Goal: Task Accomplishment & Management: Complete application form

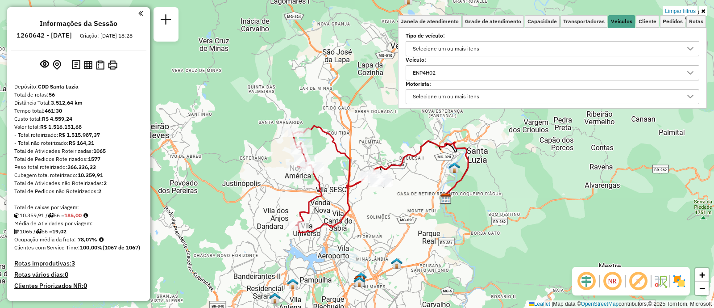
scroll to position [4, 30]
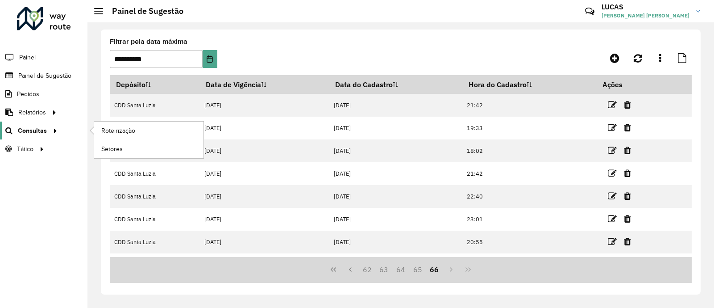
scroll to position [87, 0]
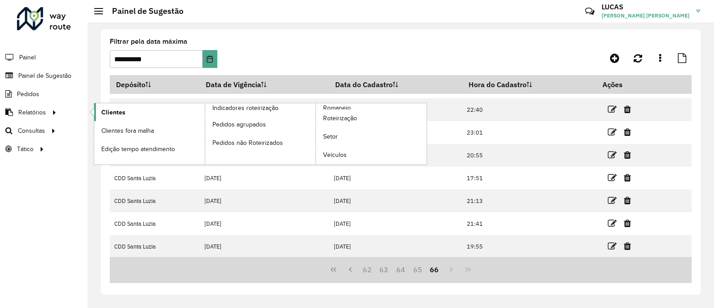
click at [107, 116] on span "Clientes" at bounding box center [113, 112] width 24 height 9
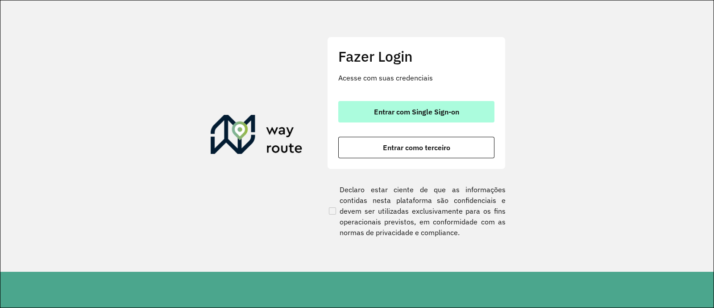
click at [350, 108] on button "Entrar com Single Sign-on" at bounding box center [416, 111] width 156 height 21
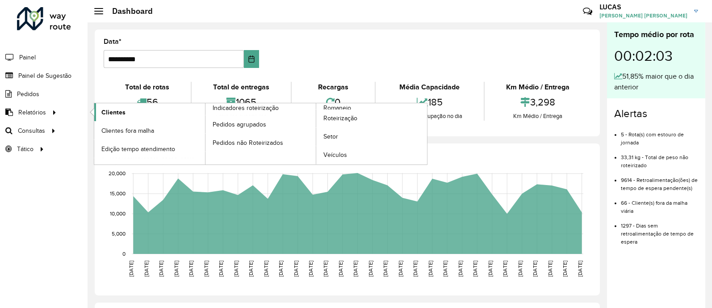
click at [153, 118] on link "Clientes" at bounding box center [149, 112] width 111 height 18
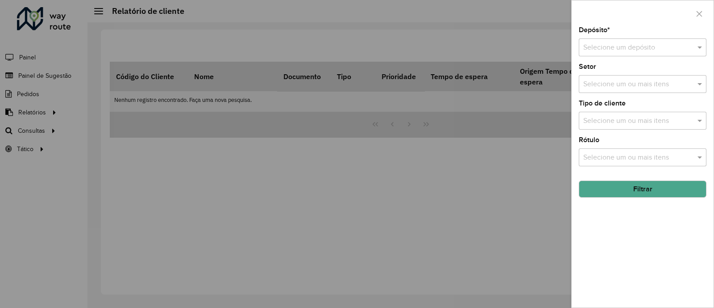
click at [613, 47] on input "text" at bounding box center [633, 47] width 101 height 11
click at [606, 72] on span "CDD Santa Luzia" at bounding box center [609, 74] width 52 height 8
click at [636, 195] on button "Filtrar" at bounding box center [643, 188] width 128 height 17
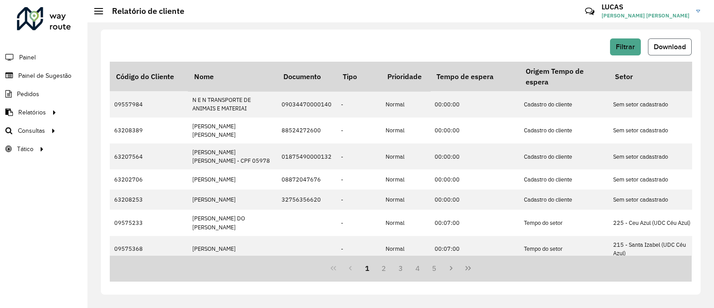
click at [663, 49] on span "Download" at bounding box center [670, 47] width 32 height 8
click at [49, 75] on span "Painel de Sugestão" at bounding box center [46, 75] width 56 height 9
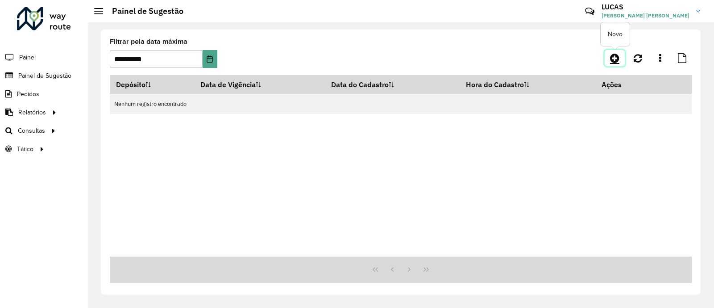
click at [614, 56] on icon at bounding box center [614, 58] width 9 height 11
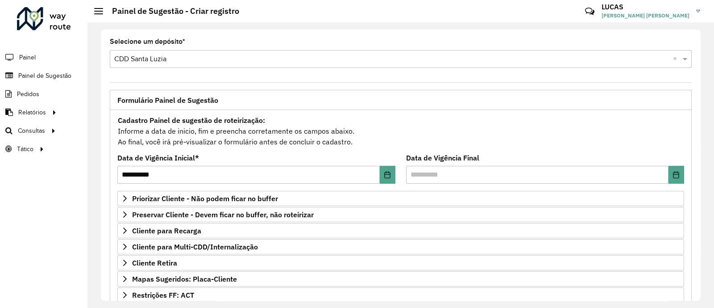
click at [420, 164] on div "Data de Vigência Final" at bounding box center [545, 168] width 278 height 29
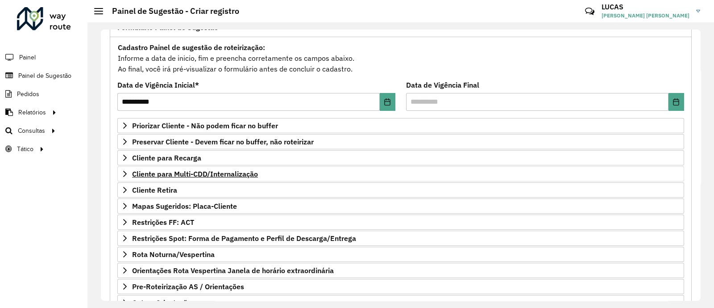
scroll to position [89, 0]
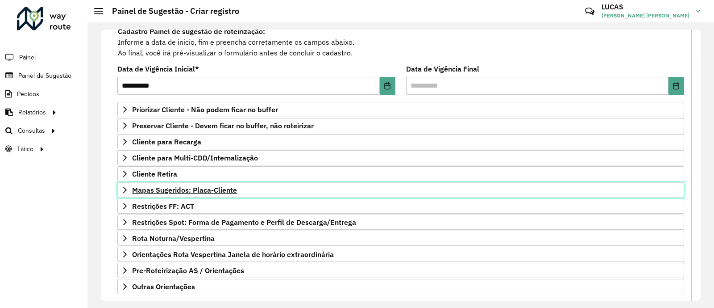
click at [179, 186] on span "Mapas Sugeridos: Placa-Cliente" at bounding box center [184, 189] width 105 height 7
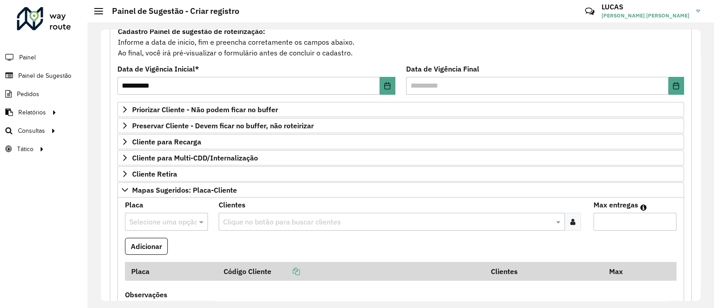
click at [224, 257] on formly-field "Adicionar" at bounding box center [401, 249] width 562 height 24
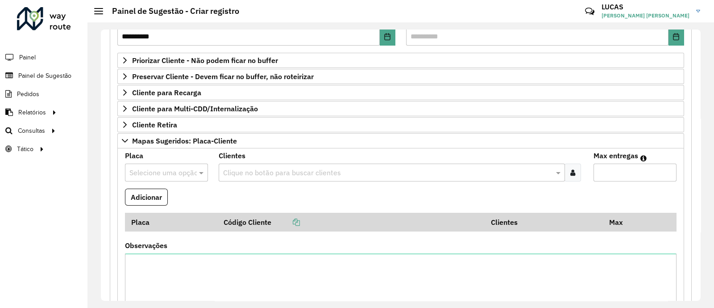
scroll to position [156, 0]
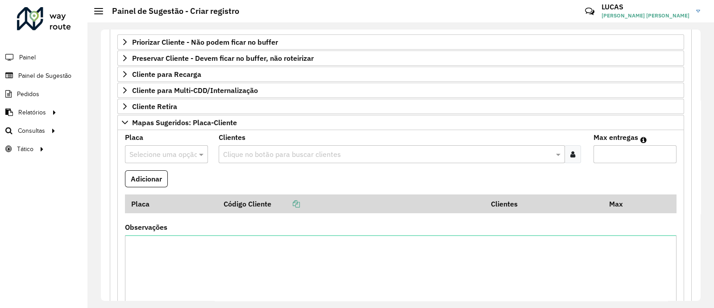
click at [178, 158] on input "text" at bounding box center [157, 154] width 56 height 11
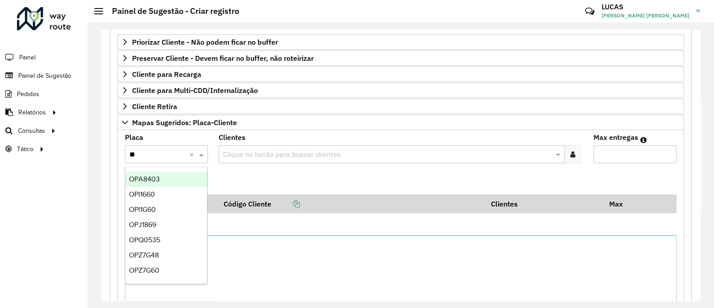
type input "***"
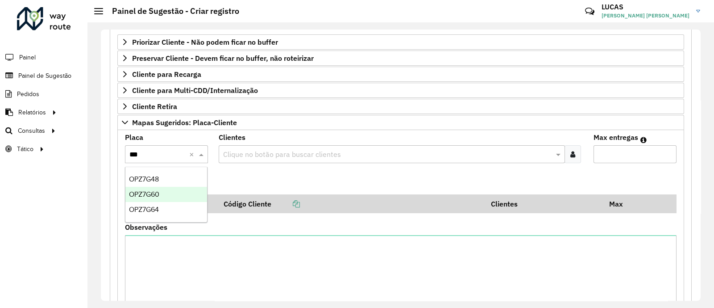
click at [172, 191] on div "OPZ7G60" at bounding box center [166, 194] width 82 height 15
click at [571, 153] on icon at bounding box center [572, 153] width 5 height 7
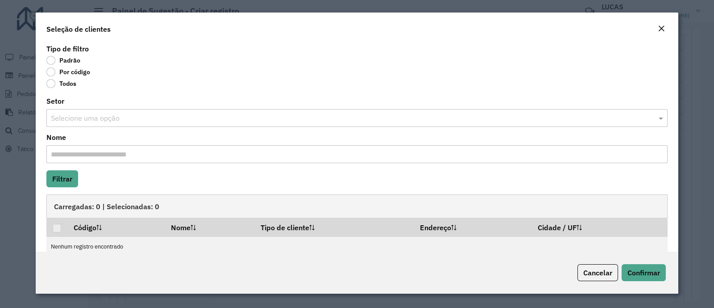
click at [66, 72] on label "Por código" at bounding box center [68, 71] width 44 height 9
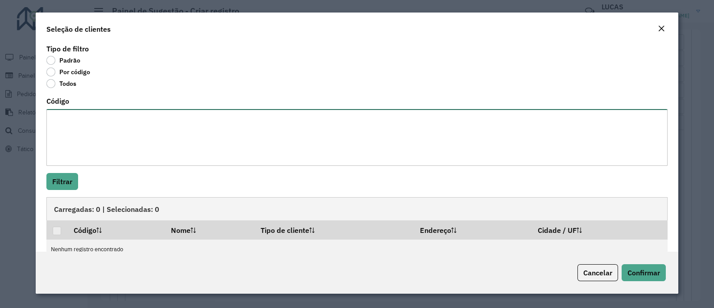
paste textarea "**** ***** ***** **** **** ***** **** ***** ***** ***** **** *****"
click at [91, 117] on textarea "**** ***** ***** **** **** ***** **** ***** ***** ***** **** *****" at bounding box center [356, 137] width 621 height 57
type textarea "**** ***** ***** **** **** ***** **** ***** ***** ***** **** *****"
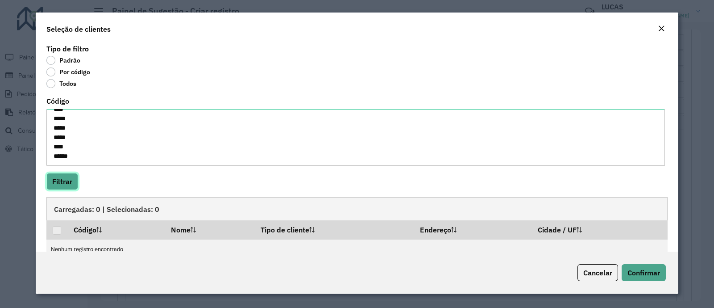
click at [67, 189] on button "Filtrar" at bounding box center [62, 181] width 32 height 17
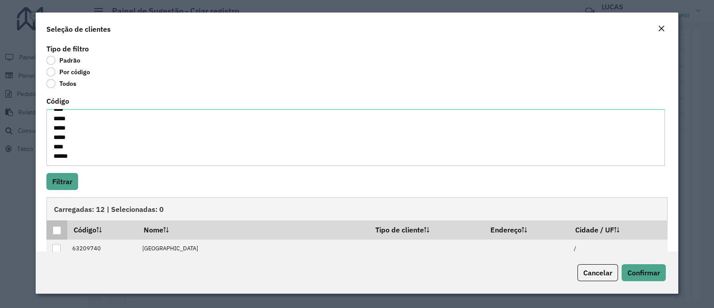
click at [58, 233] on div at bounding box center [57, 230] width 8 height 8
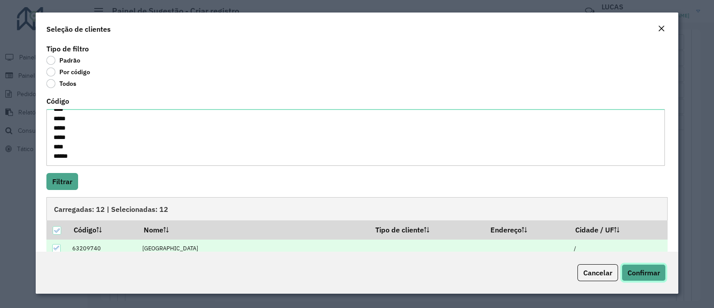
click at [649, 266] on button "Confirmar" at bounding box center [644, 272] width 44 height 17
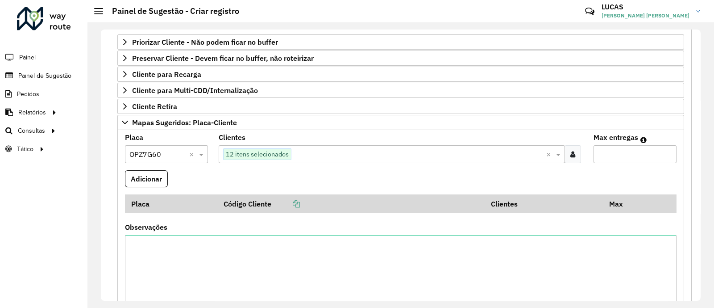
click at [626, 156] on input "Max entregas" at bounding box center [635, 154] width 83 height 18
type input "**"
click at [137, 181] on button "Adicionar" at bounding box center [146, 178] width 43 height 17
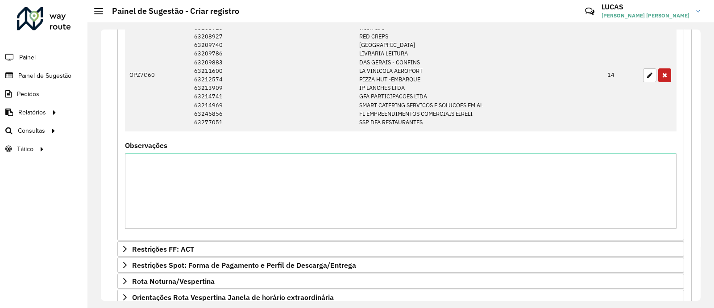
scroll to position [357, 0]
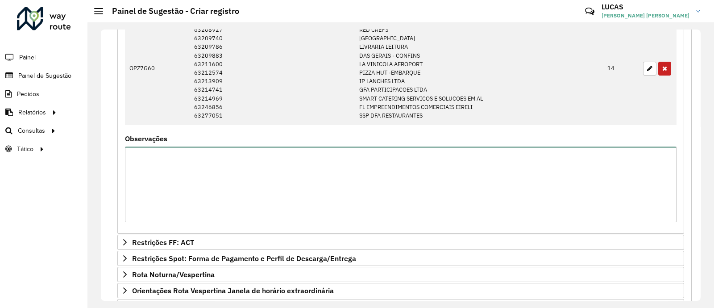
click at [522, 167] on textarea "Observações" at bounding box center [401, 183] width 552 height 75
type textarea "**********"
